Goal: Transaction & Acquisition: Download file/media

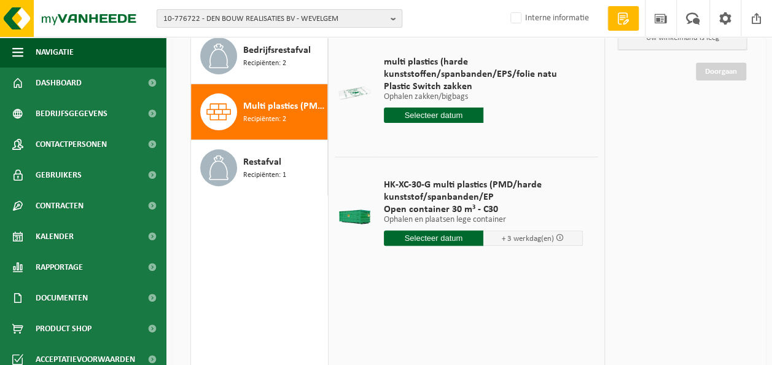
click at [236, 21] on span "10-776722 - DEN BOUW REALISATIES BV - WEVELGEM" at bounding box center [274, 19] width 222 height 18
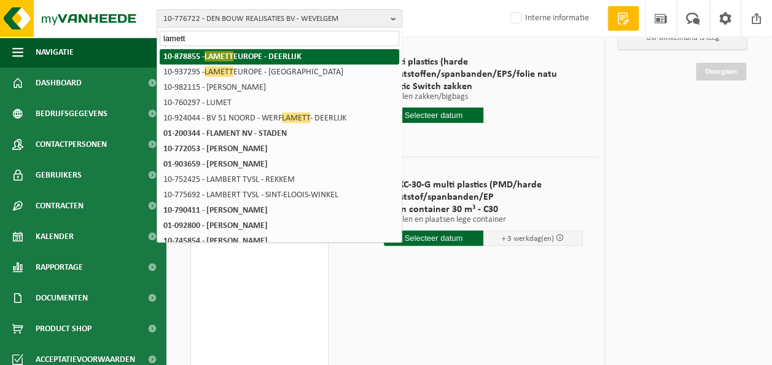
type input "lamett"
click at [231, 56] on span "LAMETT" at bounding box center [218, 56] width 29 height 10
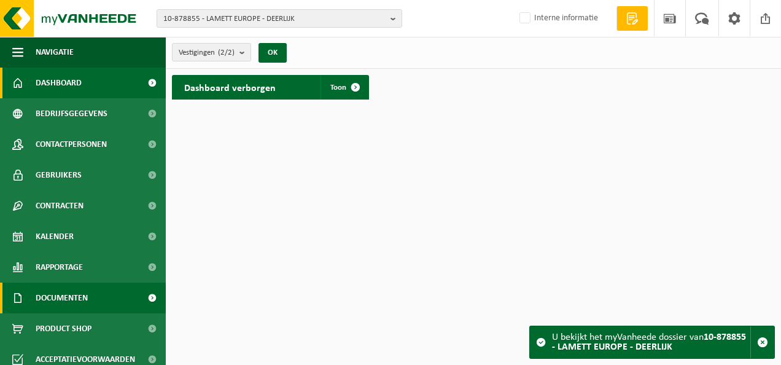
click at [50, 298] on span "Documenten" at bounding box center [62, 297] width 52 height 31
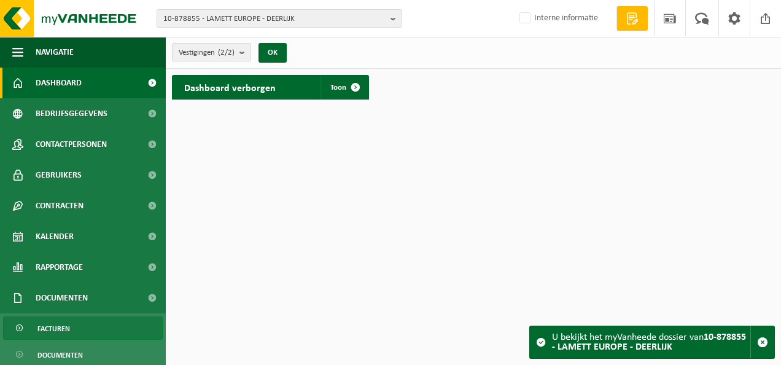
click at [53, 324] on span "Facturen" at bounding box center [53, 328] width 33 height 23
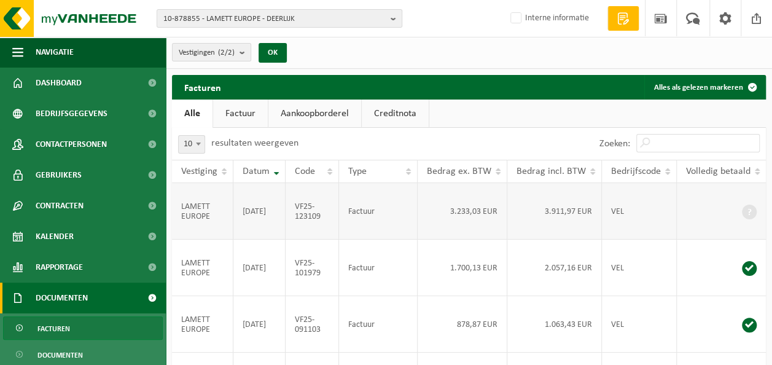
scroll to position [0, 74]
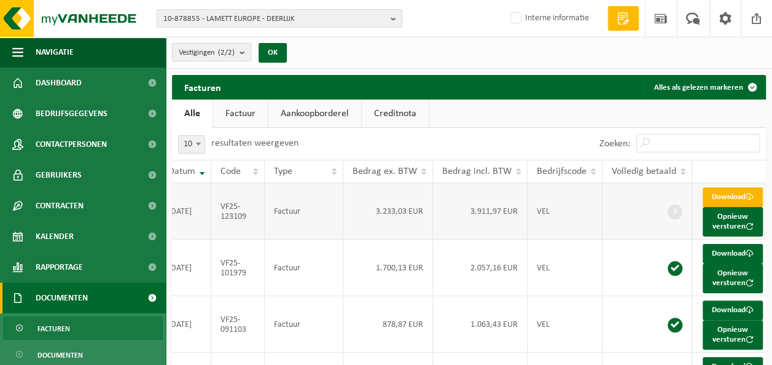
click at [722, 194] on link "Download" at bounding box center [733, 197] width 60 height 20
